Goal: Transaction & Acquisition: Purchase product/service

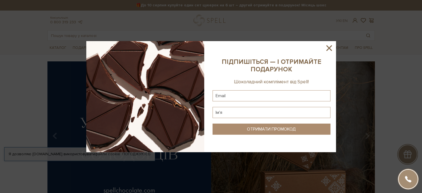
click at [325, 47] on icon at bounding box center [328, 47] width 9 height 9
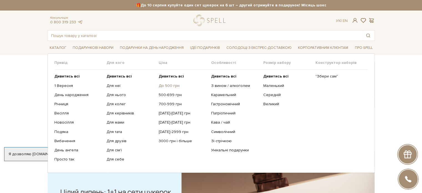
click at [174, 85] on link "До 500 грн" at bounding box center [183, 85] width 48 height 5
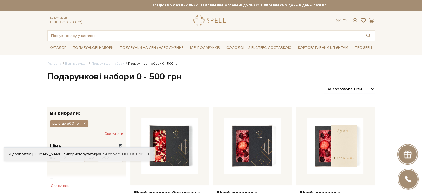
type input "59"
click at [371, 86] on select "За замовчуванням За Ціною (зростання) За Ціною (зменшення) Новинки За популярні…" at bounding box center [348, 89] width 51 height 9
select select "https://spellchocolate.com/our-productions/podarunkovi-box/0-500?sort=p.price&o…"
click at [323, 85] on select "За замовчуванням За Ціною (зростання) За Ціною (зменшення) Новинки За популярні…" at bounding box center [348, 89] width 51 height 9
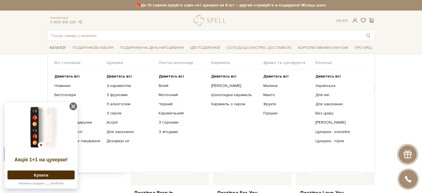
click at [50, 49] on span "Каталог" at bounding box center [57, 48] width 21 height 9
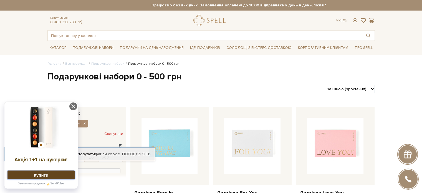
click at [39, 175] on button "Купити" at bounding box center [40, 174] width 67 height 9
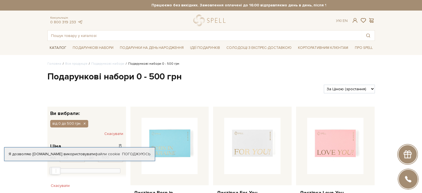
click at [54, 46] on span "Каталог" at bounding box center [57, 48] width 21 height 9
click at [0, 54] on div "Каталог Всі солодощі Дивитись всі Новинки Бестселери Набори SALE Білий" at bounding box center [211, 48] width 422 height 14
click at [129, 151] on link "Погоджуюсь" at bounding box center [136, 153] width 28 height 5
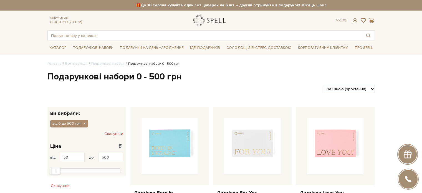
click at [208, 21] on link "logo" at bounding box center [210, 20] width 35 height 11
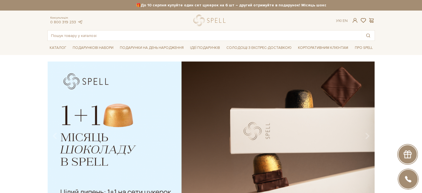
click at [116, 150] on img at bounding box center [210, 133] width 327 height 145
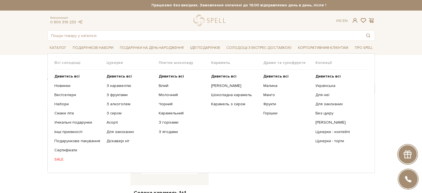
click at [58, 158] on link "SALE" at bounding box center [78, 159] width 48 height 5
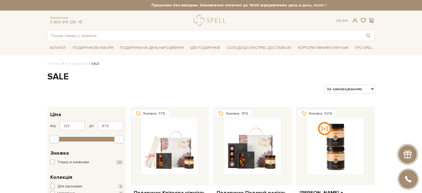
click at [366, 90] on select "За замовчуванням За Ціною (зростання) За Ціною (зменшення) Новинки За популярні…" at bounding box center [348, 89] width 51 height 9
select select "https://spellchocolate.com/our-productions/sale/?sort=p.price&order=ASC"
click at [323, 85] on select "За замовчуванням За Ціною (зростання) За Ціною (зменшення) Новинки За популярні…" at bounding box center [348, 89] width 51 height 9
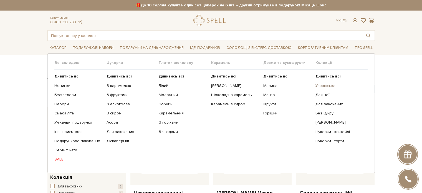
click at [318, 85] on link "Українська" at bounding box center [339, 85] width 48 height 5
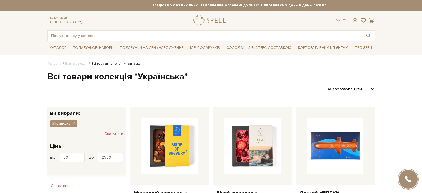
click at [331, 86] on select "За замовчуванням За Ціною (зростання) За Ціною (зменшення) Новинки За популярні…" at bounding box center [348, 89] width 51 height 9
select select "https://spellchocolate.com/our-productions/ukrajinska?sort=p.price&order=ASC"
click at [323, 85] on select "За замовчуванням За Ціною (зростання) За Ціною (зменшення) Новинки За популярні…" at bounding box center [348, 89] width 51 height 9
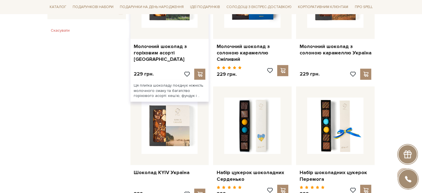
scroll to position [559, 0]
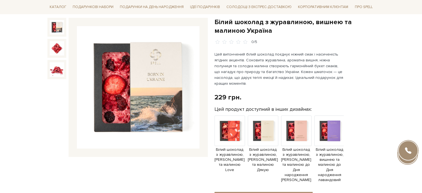
scroll to position [28, 0]
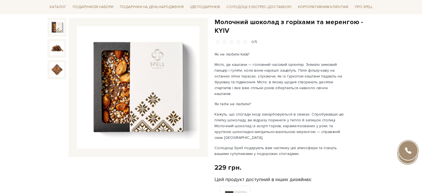
scroll to position [83, 0]
